Goal: Communication & Community: Participate in discussion

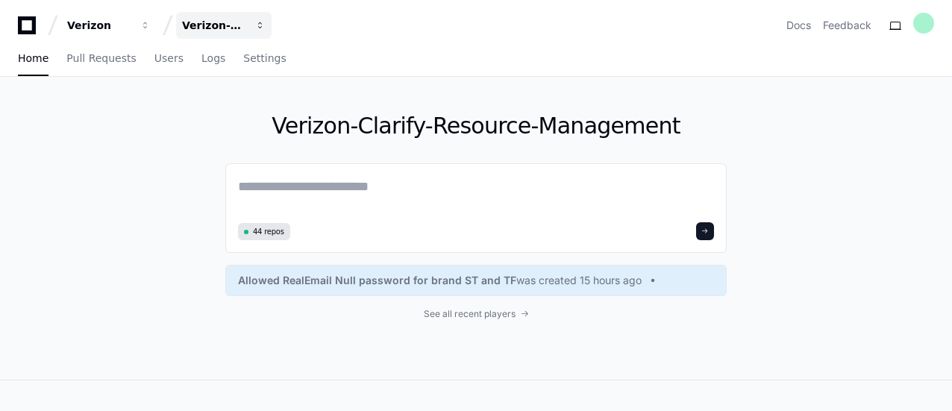
click at [242, 25] on div "Verizon-Clarify-Resource-Management" at bounding box center [214, 25] width 64 height 15
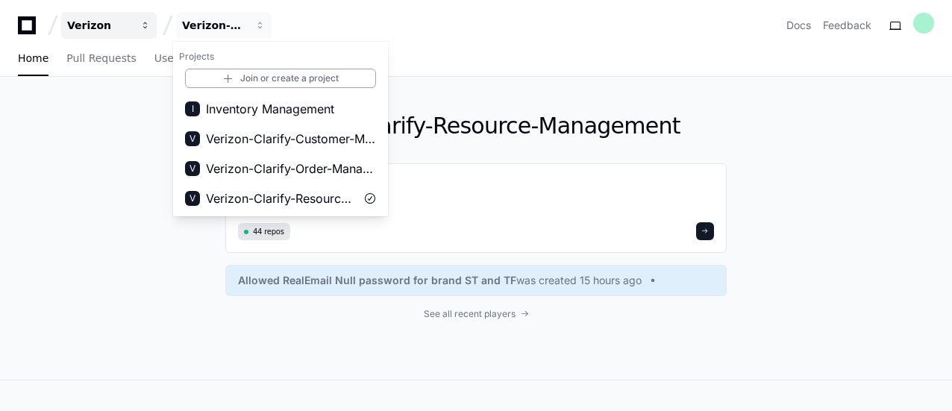
click at [124, 28] on div "Verizon" at bounding box center [99, 25] width 64 height 15
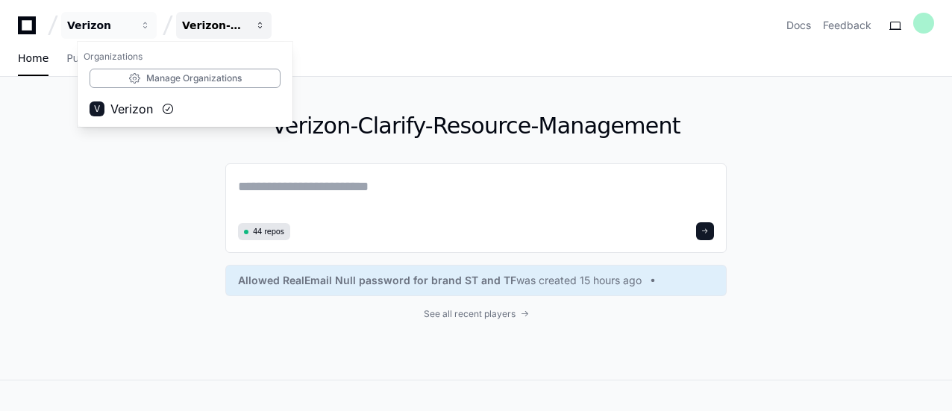
click at [226, 23] on div "Verizon-Clarify-Resource-Management" at bounding box center [214, 25] width 64 height 15
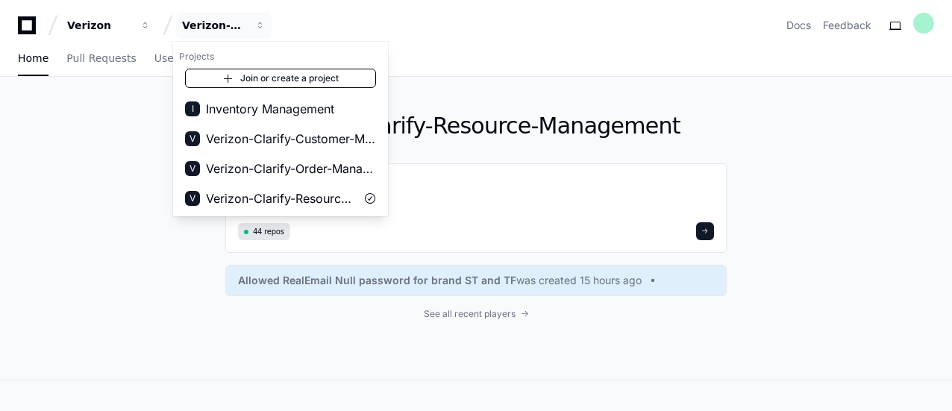
click at [269, 78] on link "Join or create a project" at bounding box center [280, 78] width 191 height 19
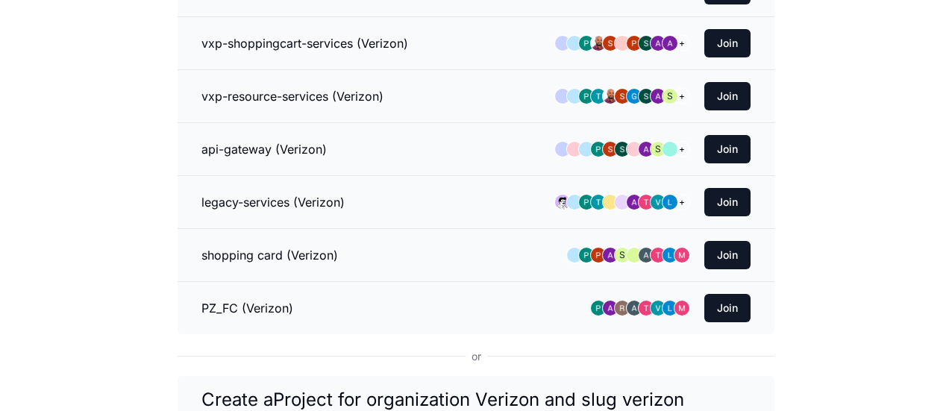
scroll to position [758, 0]
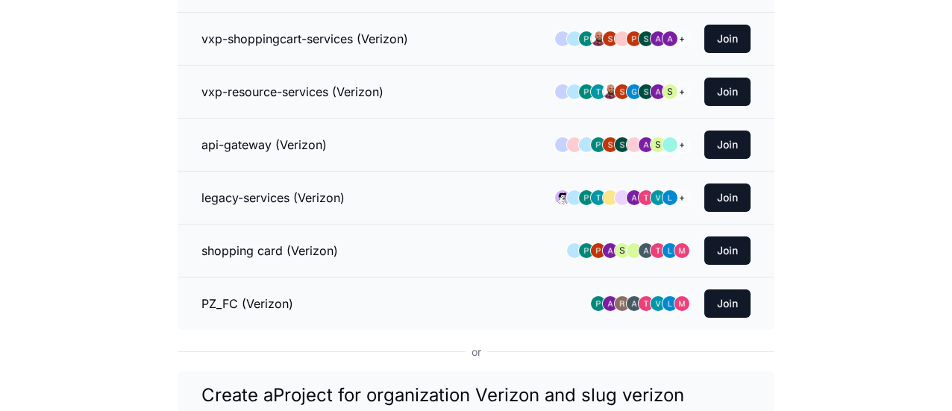
click at [278, 258] on li "shopping card (Verizon) S Join" at bounding box center [476, 250] width 597 height 53
click at [302, 136] on h3 "api-gateway (Verizon)" at bounding box center [264, 145] width 125 height 18
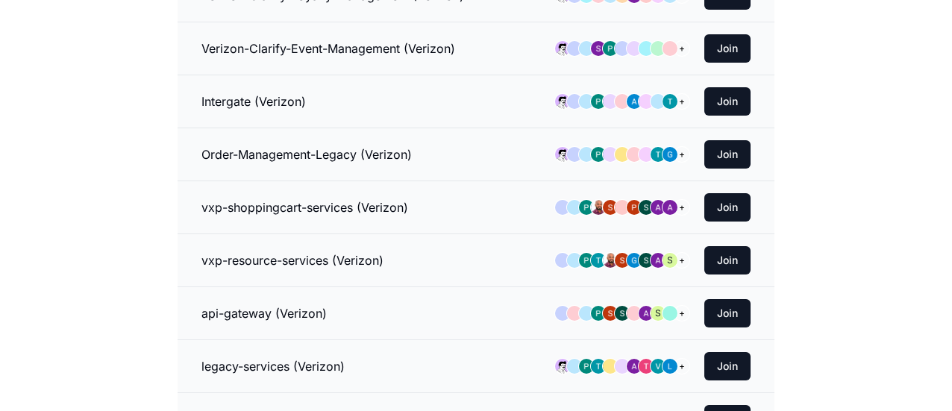
scroll to position [509, 0]
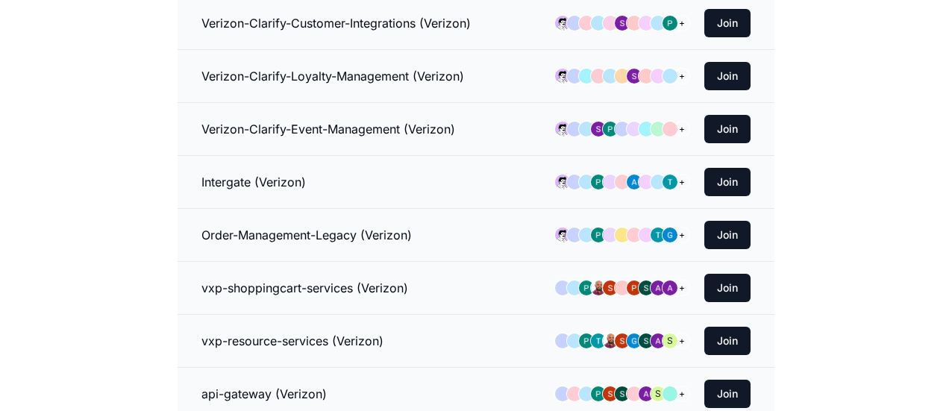
click at [319, 279] on h3 "vxp-shoppingcart-services (Verizon)" at bounding box center [305, 288] width 207 height 18
click at [741, 274] on button "Join" at bounding box center [728, 288] width 46 height 28
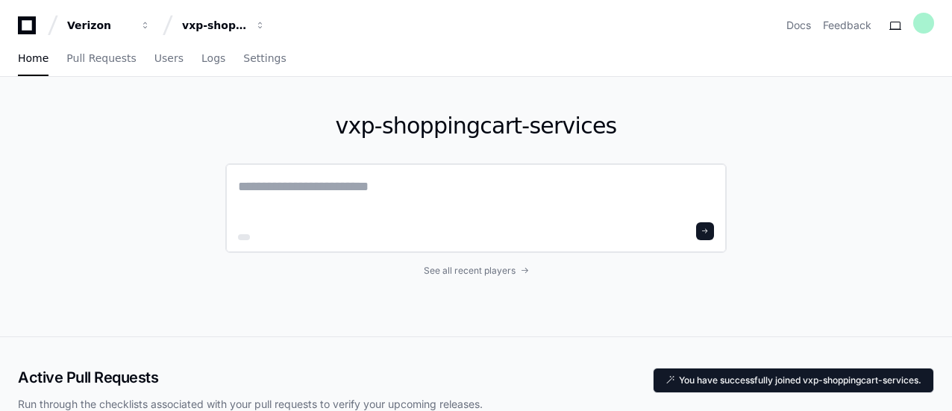
click at [414, 195] on textarea at bounding box center [476, 197] width 476 height 42
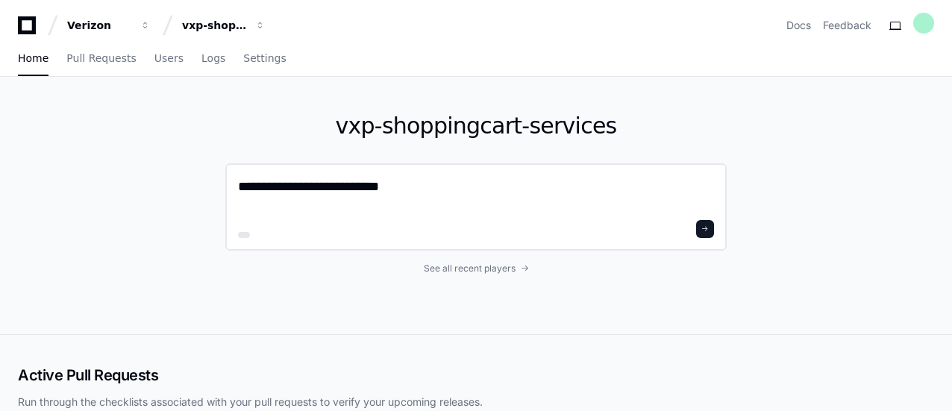
type textarea "**********"
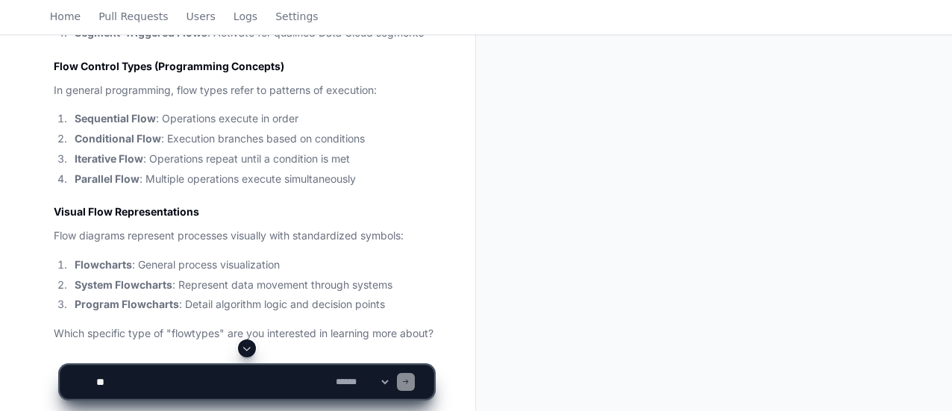
scroll to position [1394, 0]
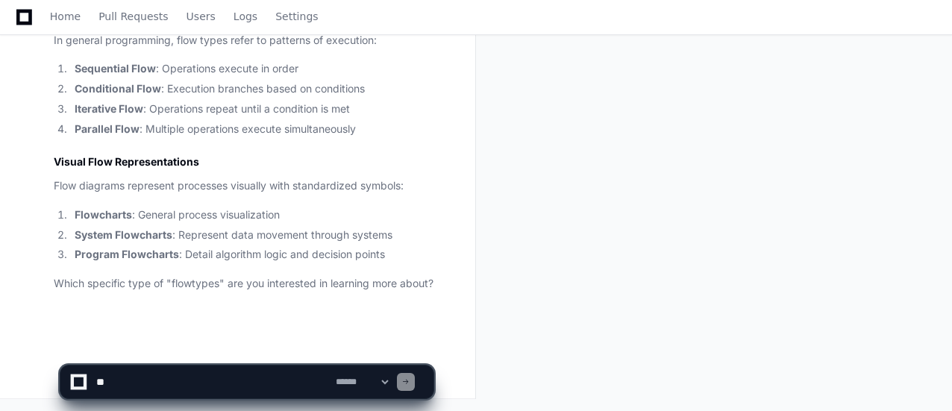
click at [162, 387] on textarea at bounding box center [213, 382] width 240 height 33
type textarea "*"
type textarea "**********"
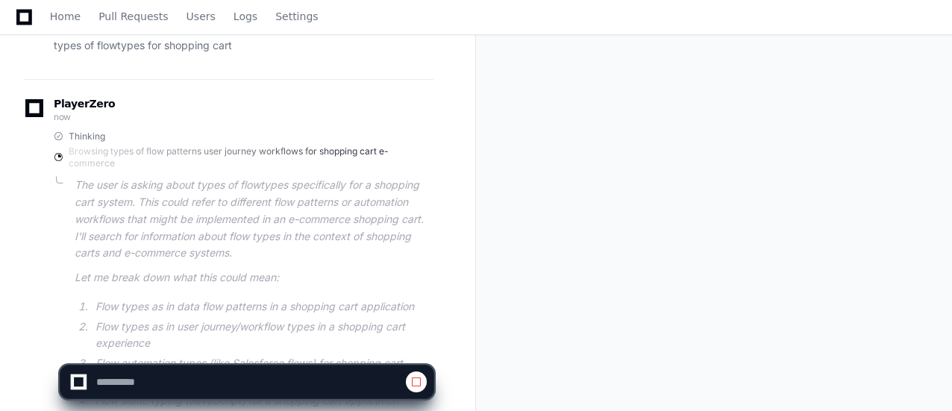
scroll to position [1867, 0]
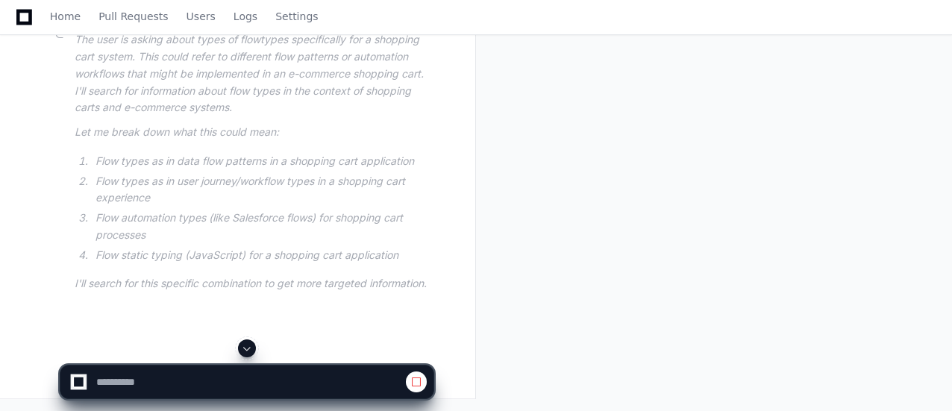
click at [242, 346] on span at bounding box center [247, 349] width 12 height 12
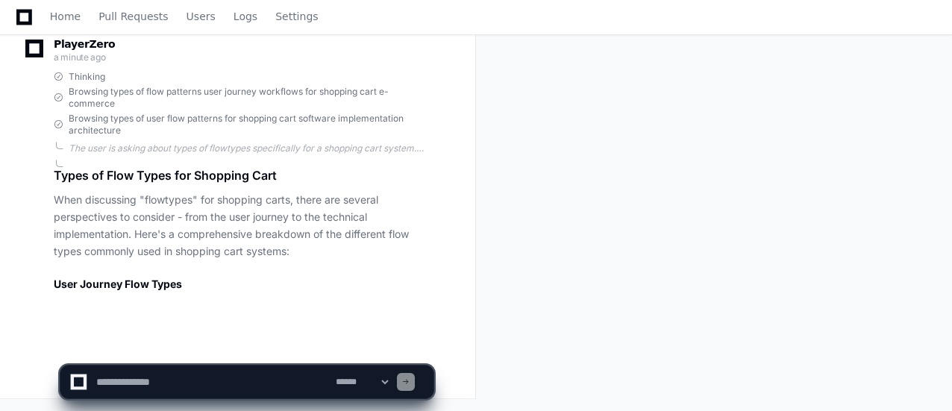
scroll to position [1821, 0]
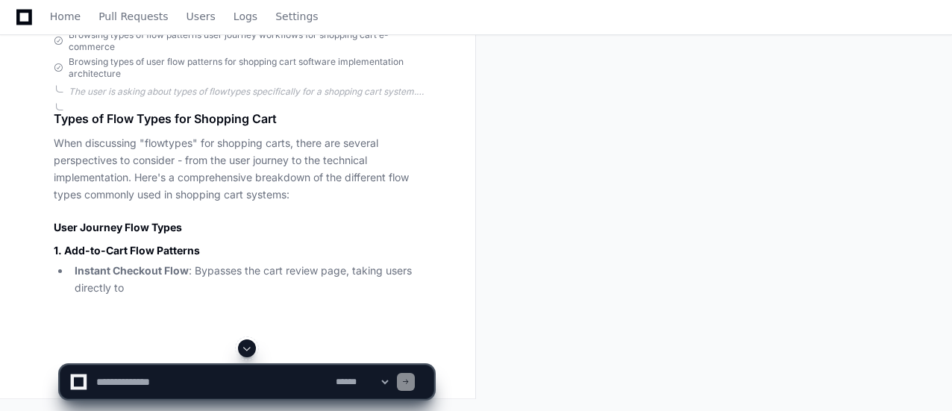
click at [410, 380] on span at bounding box center [405, 381] width 7 height 7
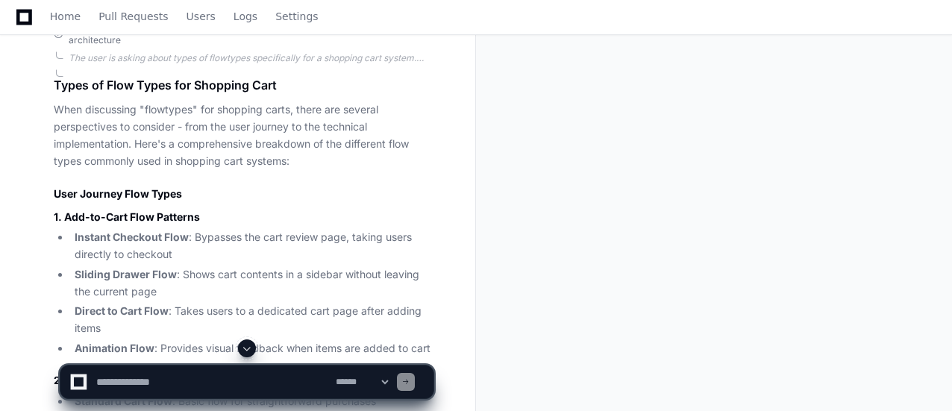
click at [161, 379] on textarea at bounding box center [213, 382] width 240 height 33
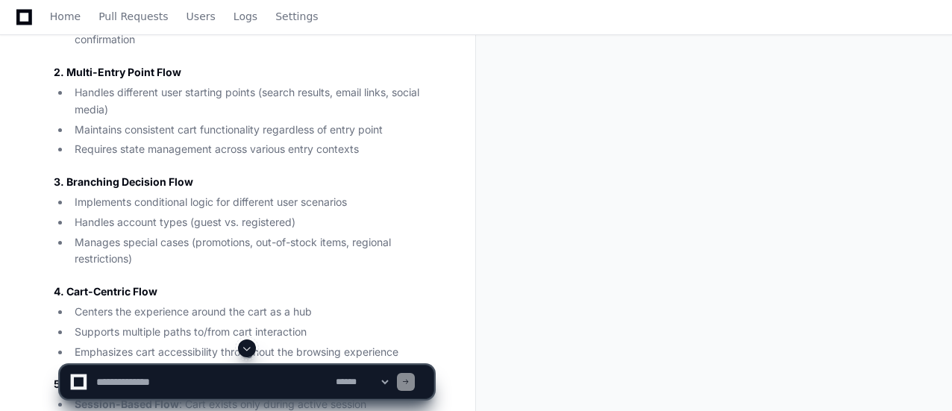
scroll to position [2390, 0]
click at [149, 386] on textarea at bounding box center [213, 382] width 240 height 33
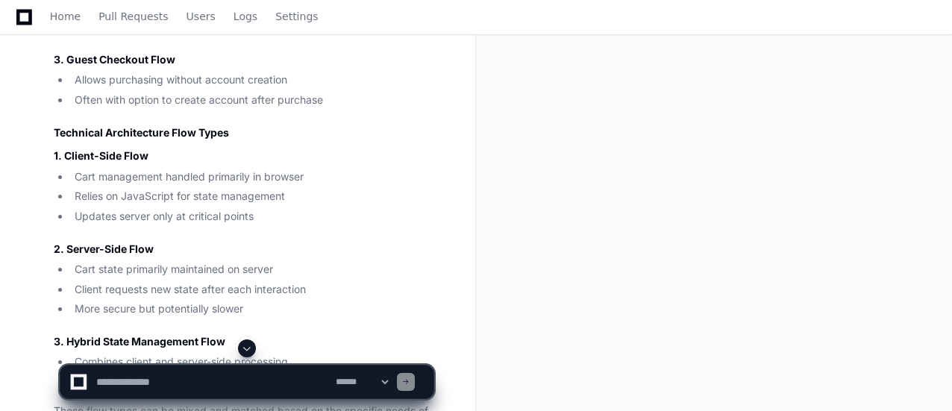
scroll to position [3054, 0]
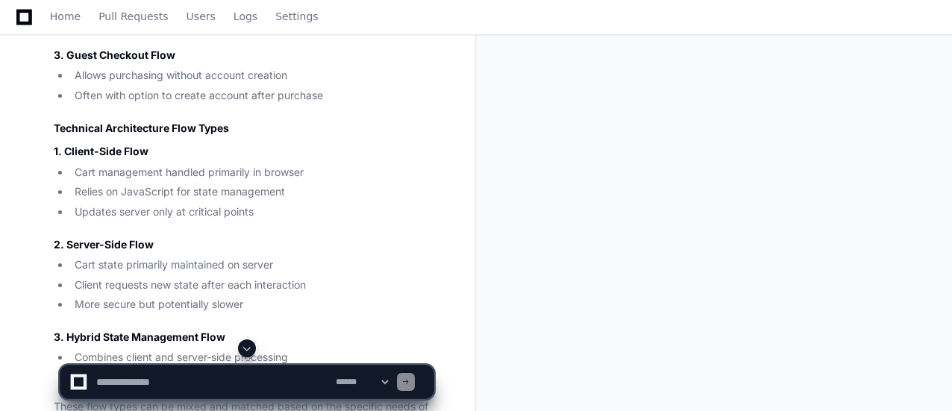
click at [143, 381] on textarea at bounding box center [213, 382] width 240 height 33
type textarea "**********"
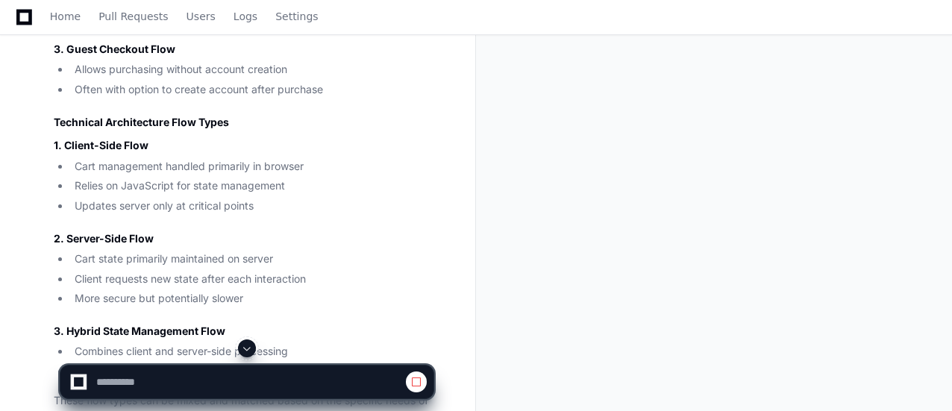
click at [246, 344] on span at bounding box center [247, 349] width 12 height 12
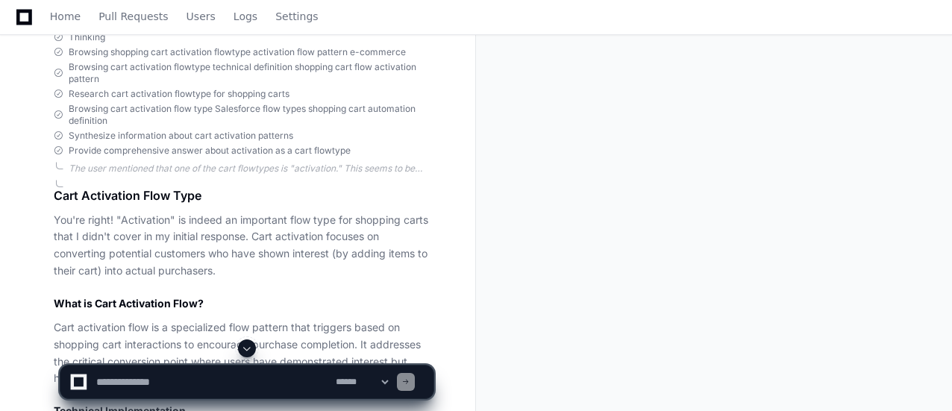
scroll to position [3489, 0]
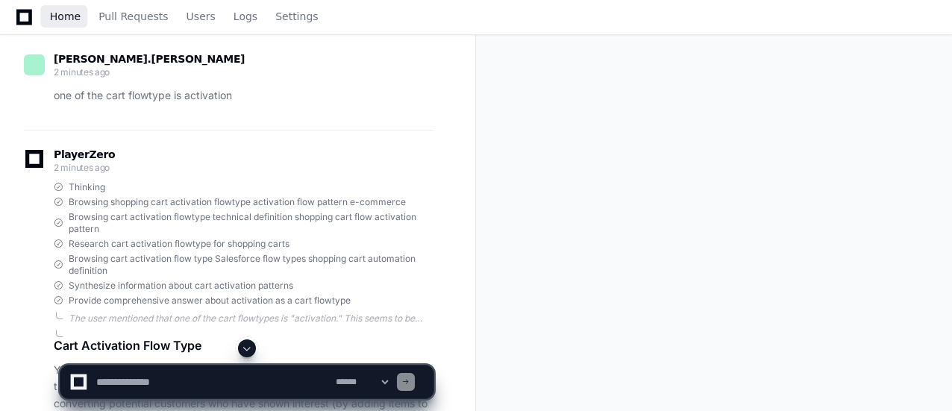
click at [63, 18] on span "Home" at bounding box center [65, 16] width 31 height 9
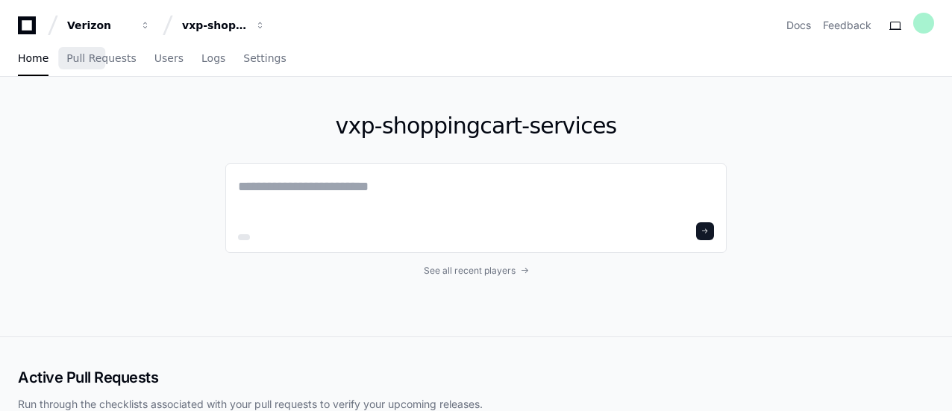
scroll to position [266, 0]
